Goal: Task Accomplishment & Management: Manage account settings

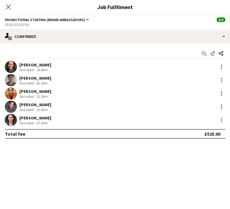
scroll to position [0, 235]
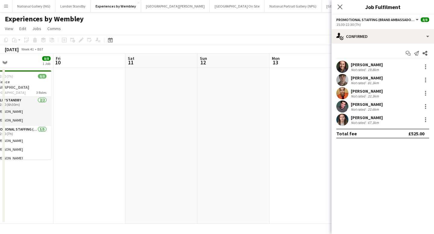
click at [229, 79] on div "[PERSON_NAME]" at bounding box center [367, 77] width 32 height 5
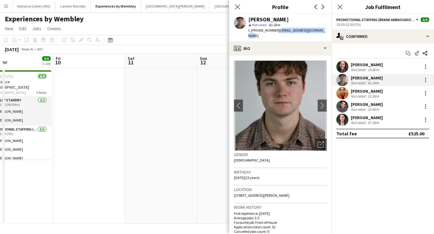
drag, startPoint x: 317, startPoint y: 30, endPoint x: 277, endPoint y: 30, distance: 40.7
click at [229, 30] on span "| [EMAIL_ADDRESS][DOMAIN_NAME]" at bounding box center [286, 33] width 76 height 10
copy span "[EMAIL_ADDRESS][DOMAIN_NAME]"
click at [229, 94] on div "22.3km" at bounding box center [373, 96] width 14 height 5
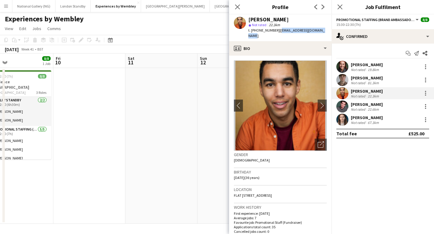
drag, startPoint x: 323, startPoint y: 30, endPoint x: 277, endPoint y: 32, distance: 46.7
click at [229, 32] on span "| [EMAIL_ADDRESS][DOMAIN_NAME]" at bounding box center [286, 33] width 76 height 10
copy span "[EMAIL_ADDRESS][DOMAIN_NAME]"
click at [229, 67] on div "Not rated" at bounding box center [359, 69] width 16 height 5
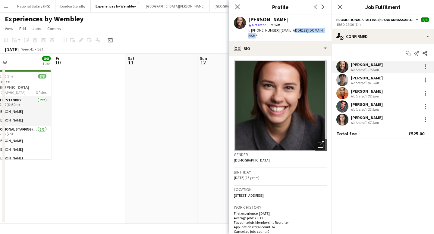
drag, startPoint x: 319, startPoint y: 30, endPoint x: 288, endPoint y: 31, distance: 31.6
click at [229, 31] on span "| [EMAIL_ADDRESS][DOMAIN_NAME]" at bounding box center [286, 33] width 76 height 10
click at [229, 31] on div "[PERSON_NAME] star Not rated 19.8km t. [PHONE_NUMBER] | [EMAIL_ADDRESS][DOMAIN_…" at bounding box center [280, 27] width 102 height 27
drag, startPoint x: 320, startPoint y: 30, endPoint x: 277, endPoint y: 32, distance: 43.4
click at [229, 32] on span "| [EMAIL_ADDRESS][DOMAIN_NAME]" at bounding box center [286, 33] width 76 height 10
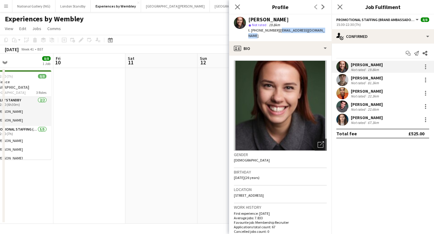
copy span "[EMAIL_ADDRESS][DOMAIN_NAME]"
click at [229, 51] on div "Start chat Send notification Share" at bounding box center [382, 53] width 93 height 10
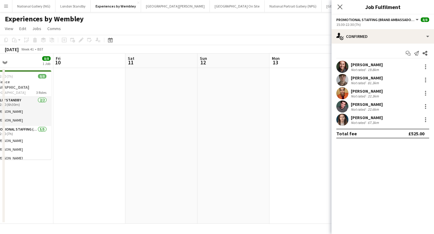
click at [229, 78] on app-date-cell at bounding box center [233, 146] width 72 height 156
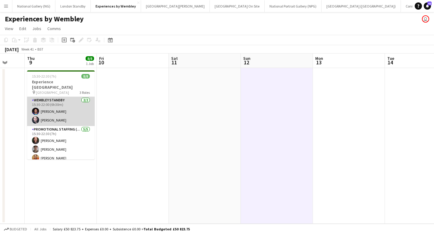
scroll to position [0, 187]
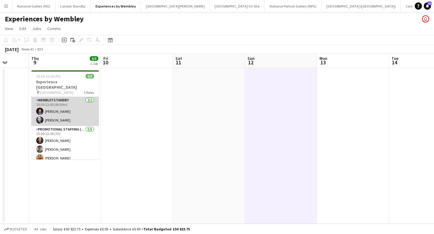
click at [74, 105] on app-card-role "Wembley Standby [DATE] 15:30-22:00 (6h30m) [PERSON_NAME] [PERSON_NAME]" at bounding box center [64, 111] width 67 height 29
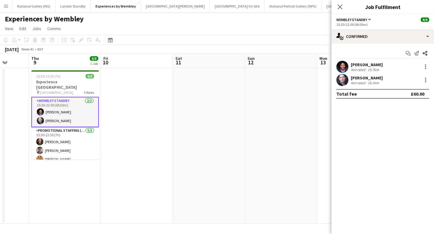
click at [229, 79] on div "[PERSON_NAME]" at bounding box center [367, 77] width 32 height 5
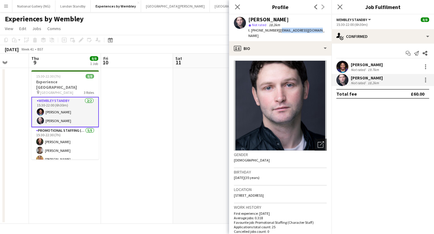
drag, startPoint x: 312, startPoint y: 30, endPoint x: 276, endPoint y: 31, distance: 35.6
click at [229, 31] on span "| [EMAIL_ADDRESS][DOMAIN_NAME]" at bounding box center [286, 33] width 76 height 10
copy span "[EMAIL_ADDRESS][DOMAIN_NAME]"
click at [229, 68] on div "19.7km" at bounding box center [373, 69] width 14 height 5
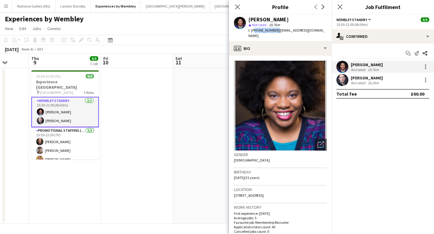
drag, startPoint x: 274, startPoint y: 30, endPoint x: 252, endPoint y: 31, distance: 21.7
click at [229, 31] on span "t. [PHONE_NUMBER]" at bounding box center [263, 30] width 31 height 5
copy span "447362264032"
click at [229, 29] on span "| [EMAIL_ADDRESS][DOMAIN_NAME]" at bounding box center [286, 33] width 76 height 10
drag, startPoint x: 320, startPoint y: 30, endPoint x: 277, endPoint y: 31, distance: 43.4
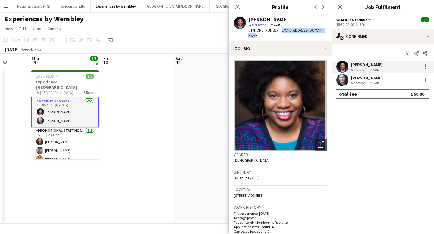
click at [229, 31] on span "| [EMAIL_ADDRESS][DOMAIN_NAME]" at bounding box center [286, 33] width 76 height 10
copy span "[EMAIL_ADDRESS][DOMAIN_NAME]"
click at [229, 5] on icon "Close pop-in" at bounding box center [237, 7] width 6 height 6
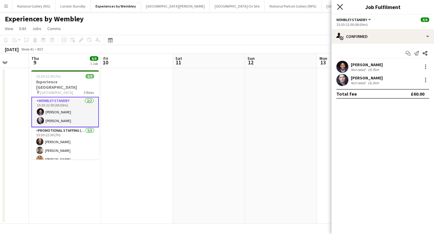
click at [229, 6] on icon at bounding box center [340, 7] width 6 height 6
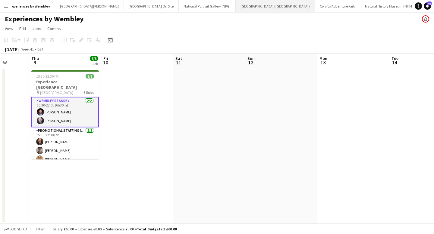
scroll to position [0, 0]
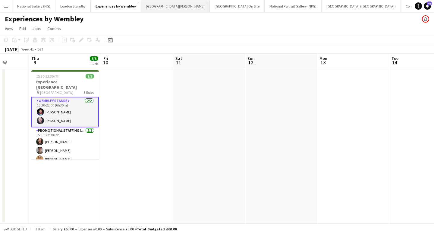
click at [176, 8] on button "[GEOGRAPHIC_DATA][PERSON_NAME] [GEOGRAPHIC_DATA] Close" at bounding box center [175, 6] width 69 height 12
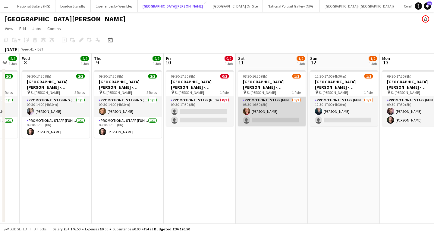
scroll to position [0, 175]
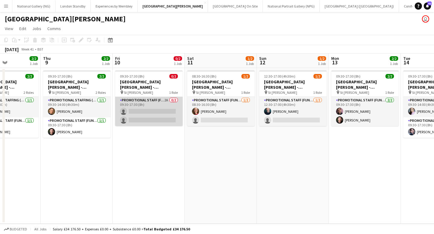
click at [175, 105] on app-card-role "Promotional Staff (Fundraiser) 2A 0/2 09:30-17:30 (8h) single-neutral-actions s…" at bounding box center [148, 111] width 67 height 29
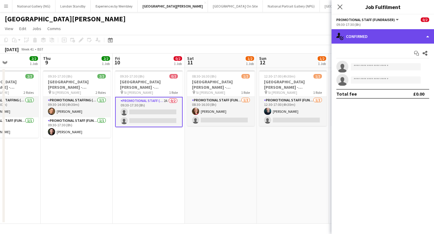
click at [229, 41] on div "single-neutral-actions-check-2 Confirmed" at bounding box center [382, 36] width 102 height 14
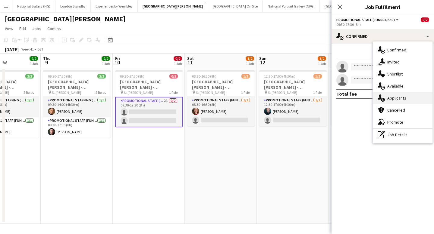
click at [229, 97] on span "Applicants" at bounding box center [396, 97] width 19 height 5
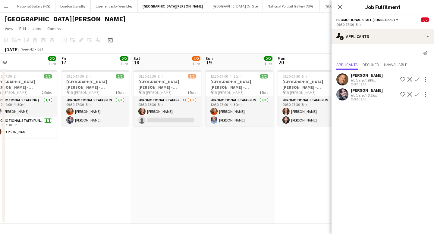
scroll to position [0, 303]
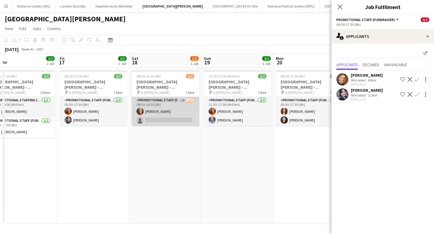
click at [184, 107] on app-card-role "Promotional Staff (Fundraiser) 1A [DATE] 08:30-16:30 (8h) [PERSON_NAME] single-…" at bounding box center [165, 111] width 67 height 29
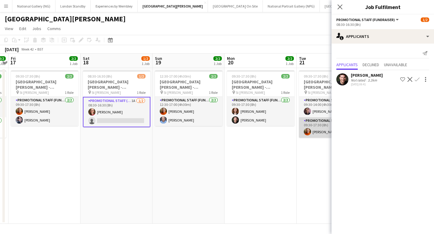
scroll to position [0, 126]
